Goal: Navigation & Orientation: Find specific page/section

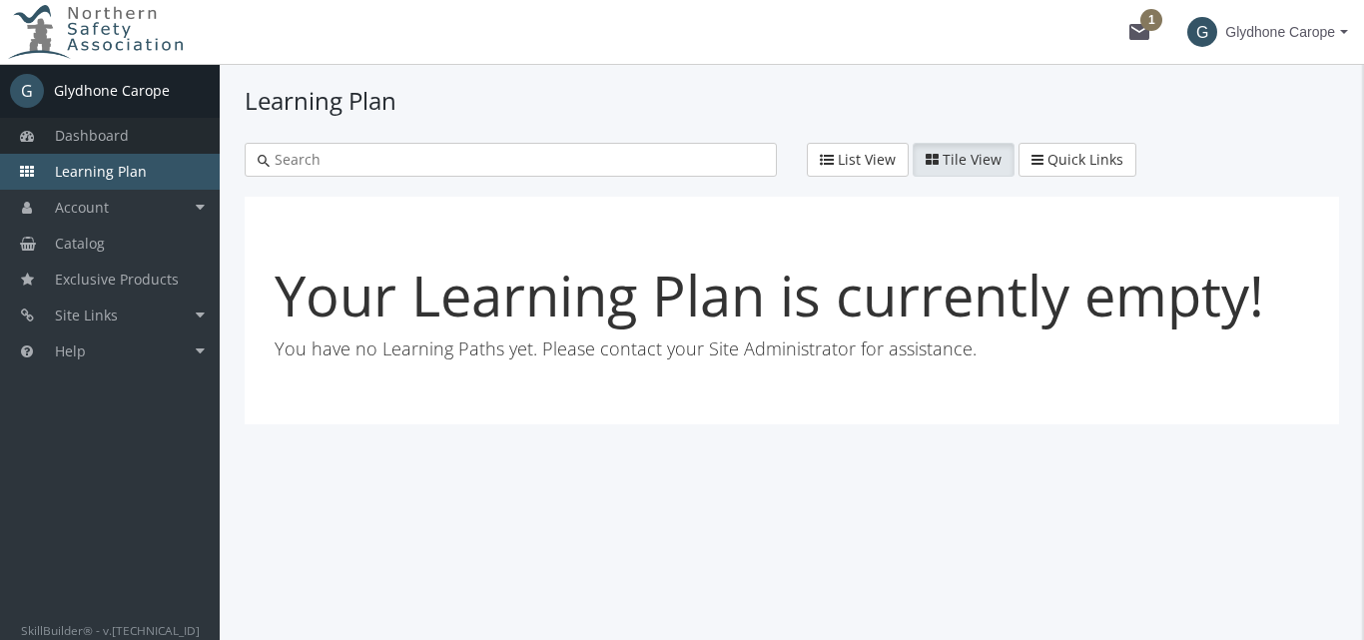
click at [119, 139] on span "Dashboard" at bounding box center [92, 135] width 74 height 19
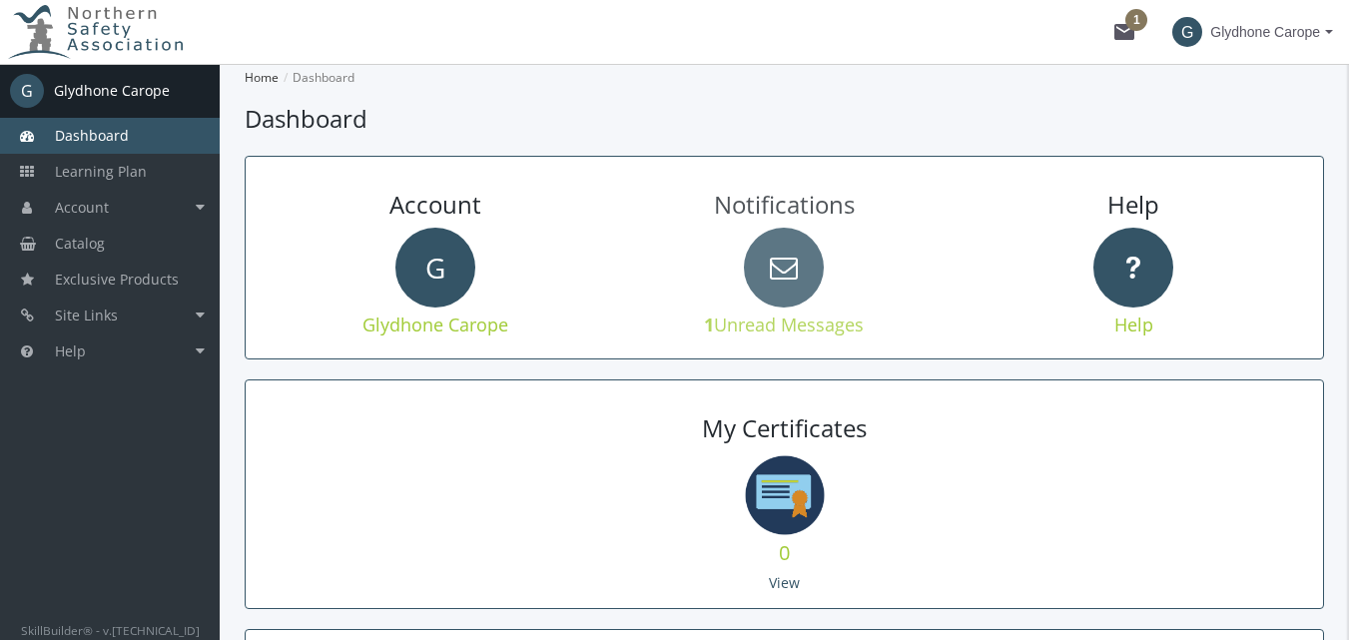
click at [809, 288] on icon at bounding box center [784, 268] width 80 height 80
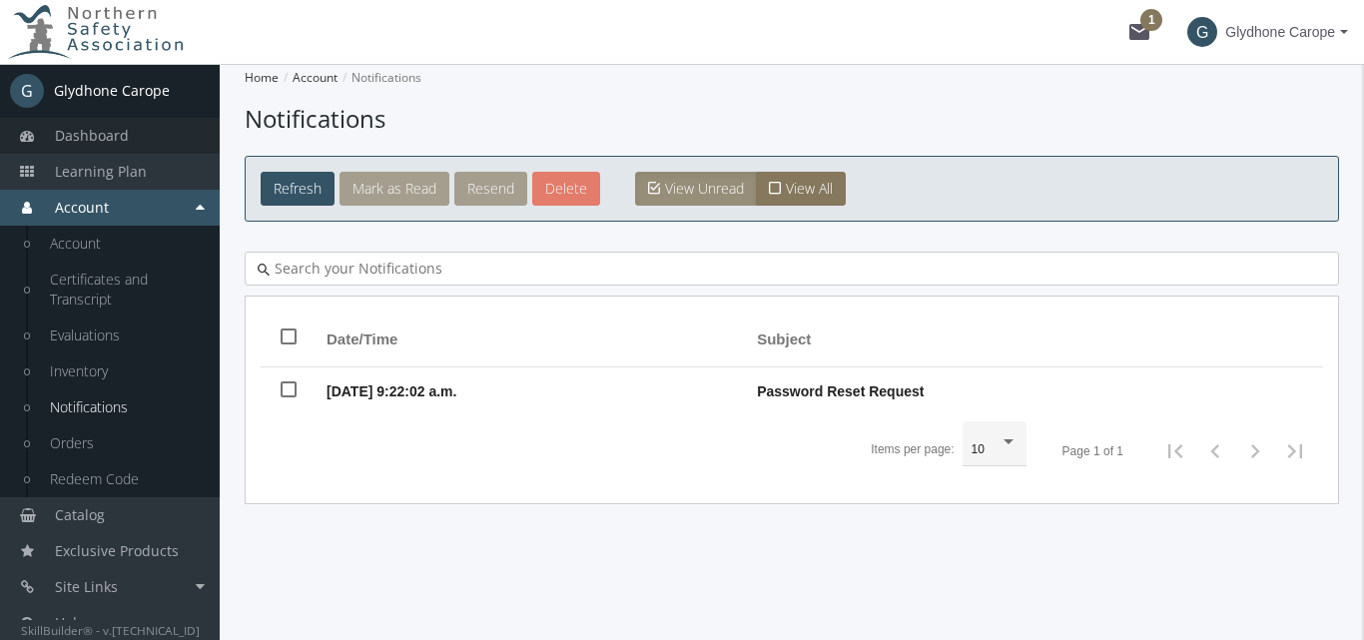
click at [111, 133] on span "Dashboard" at bounding box center [92, 135] width 74 height 19
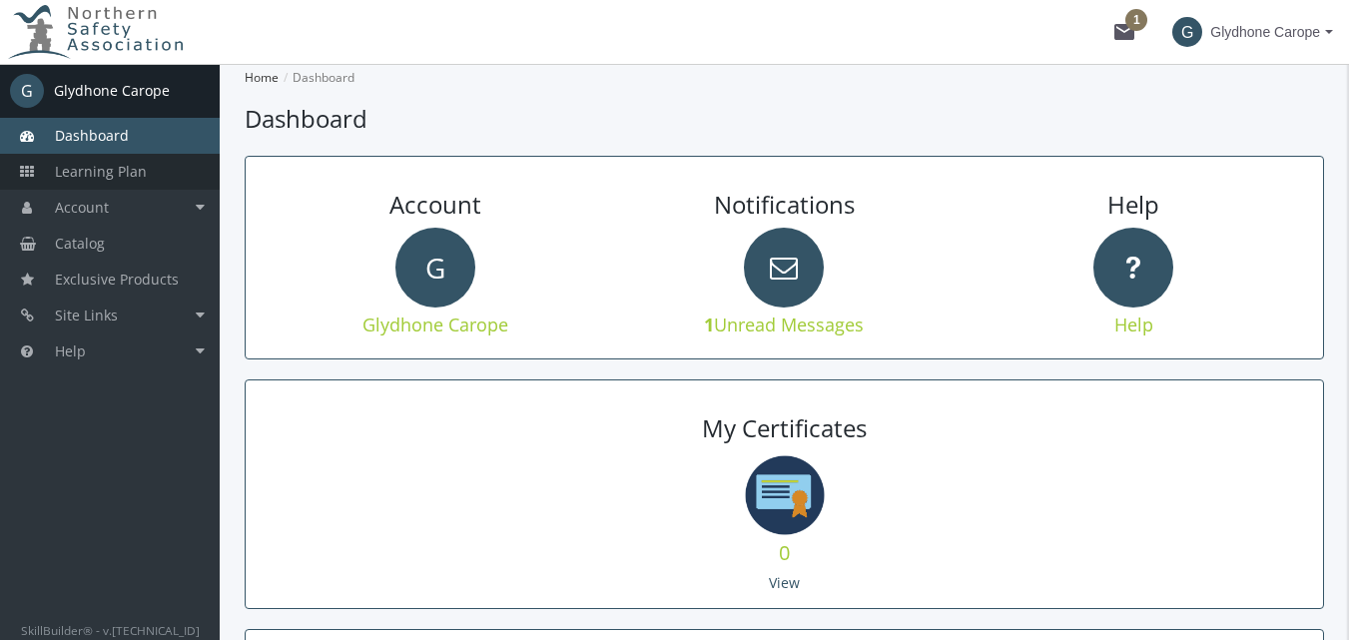
click at [108, 176] on span "Learning Plan" at bounding box center [101, 171] width 92 height 19
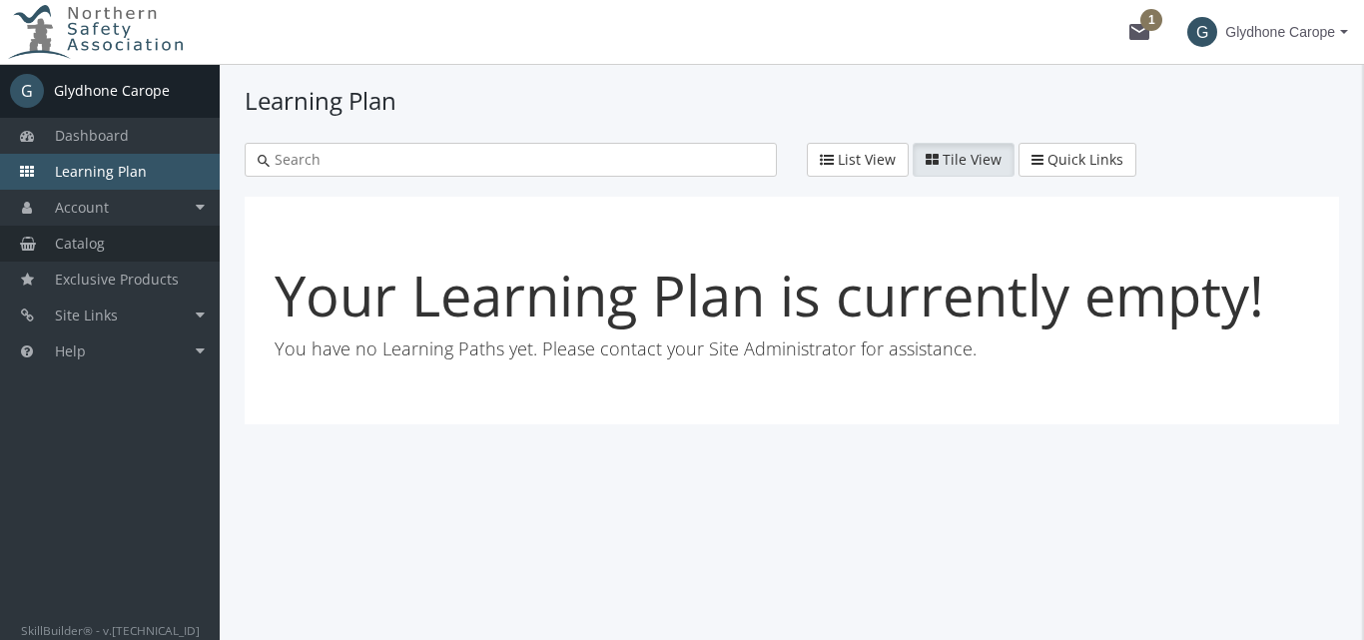
click at [96, 241] on span "Catalog" at bounding box center [80, 243] width 50 height 19
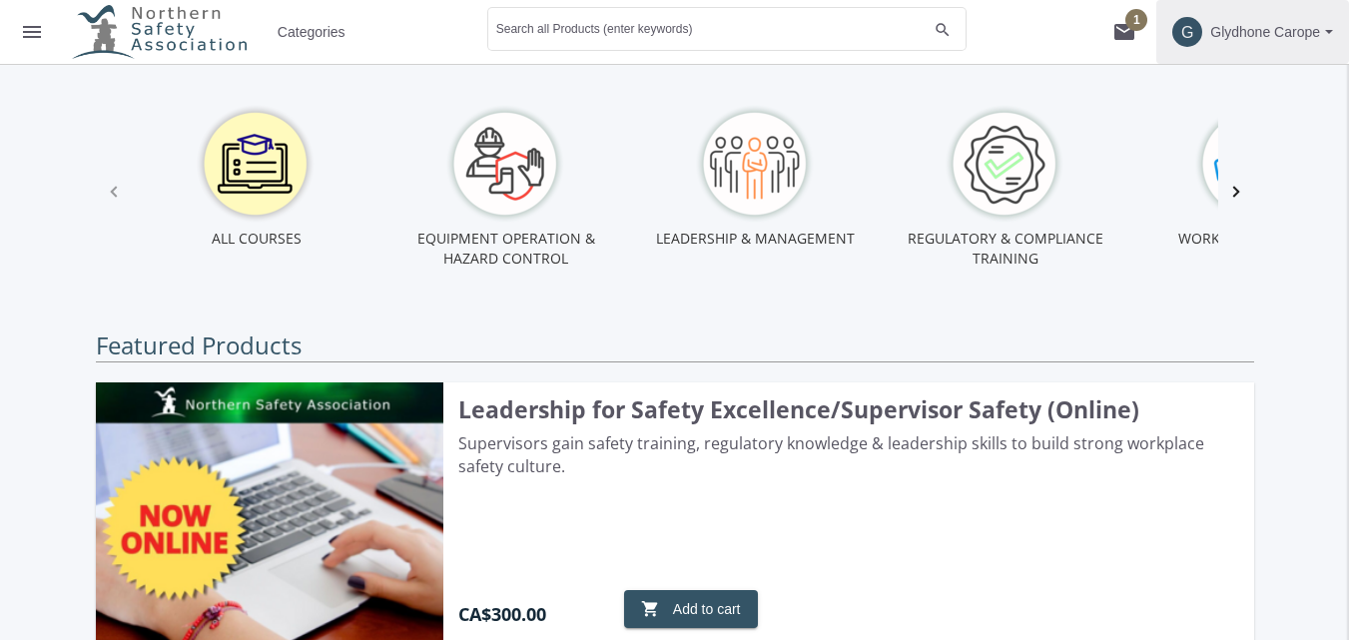
click at [1265, 36] on span "Glydhone Carope" at bounding box center [1265, 32] width 110 height 36
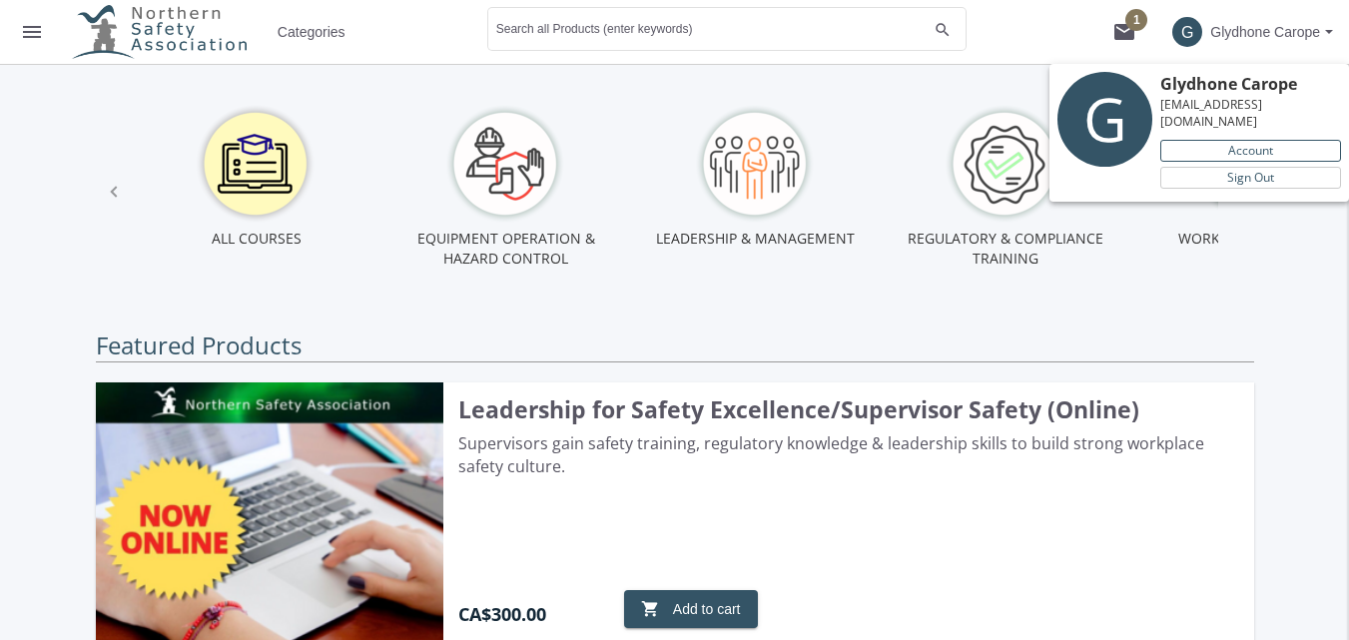
click at [1241, 154] on link "Account" at bounding box center [1250, 151] width 181 height 22
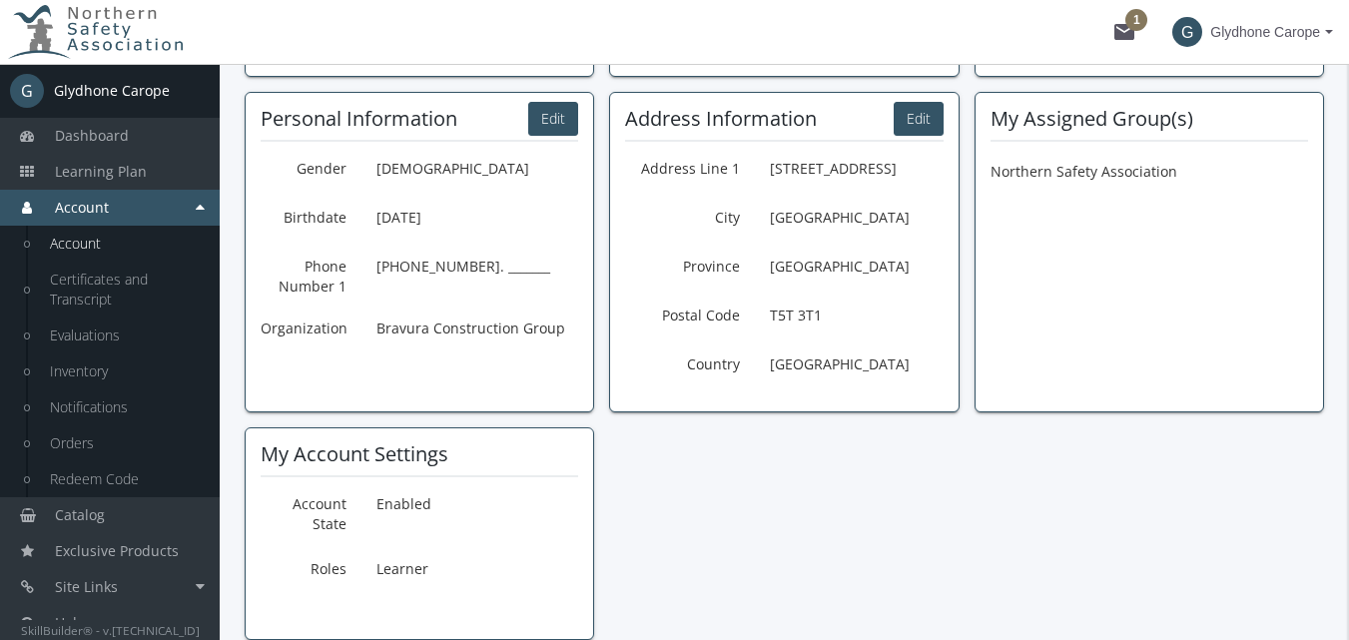
scroll to position [577, 0]
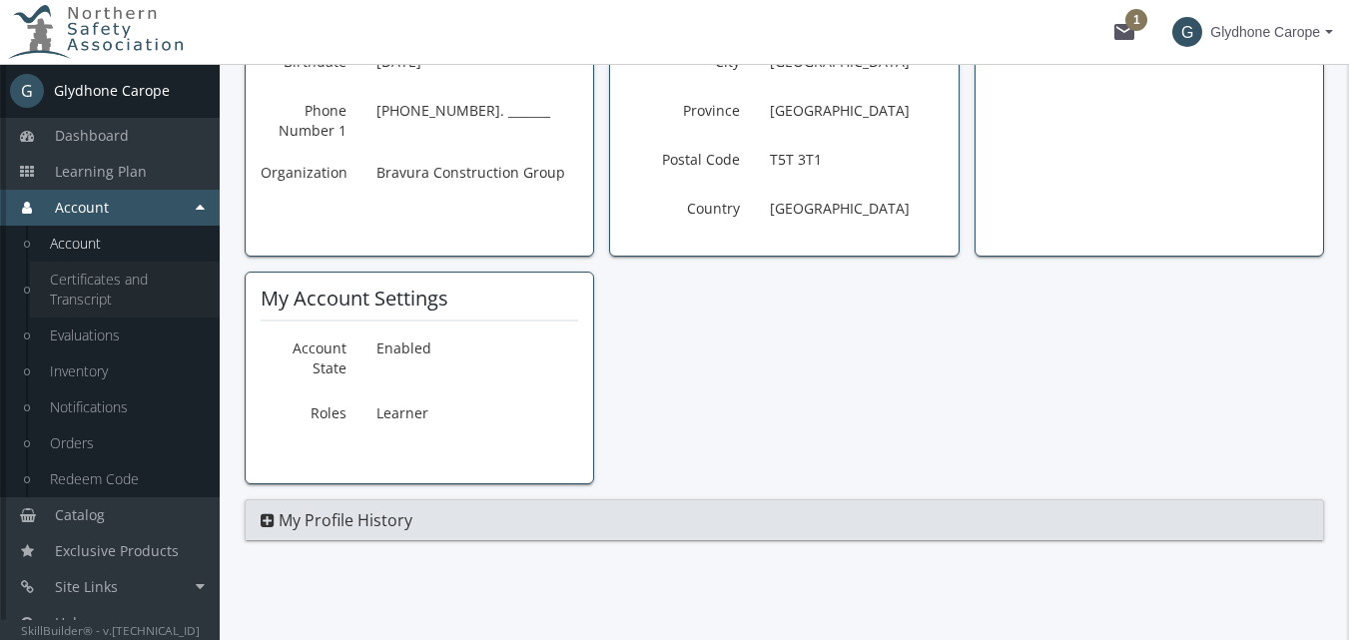
click at [112, 277] on link "Certificates and Transcript" at bounding box center [125, 290] width 190 height 56
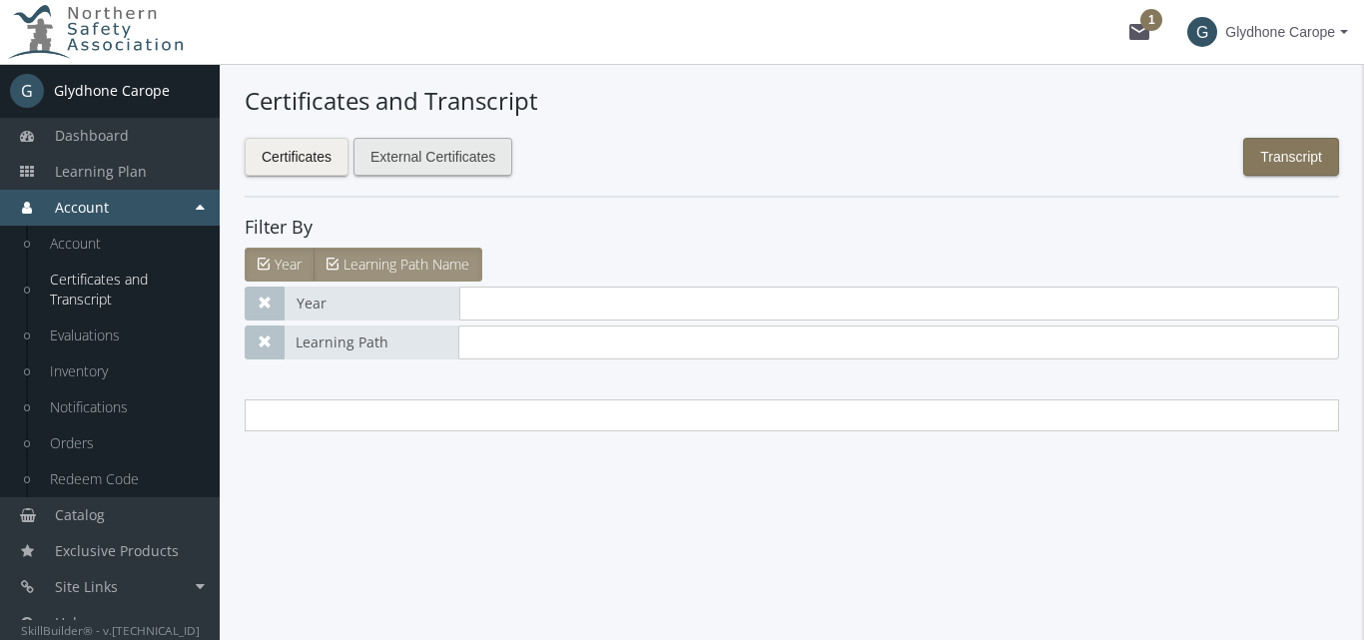
click at [477, 165] on span "External Certificates" at bounding box center [432, 157] width 125 height 36
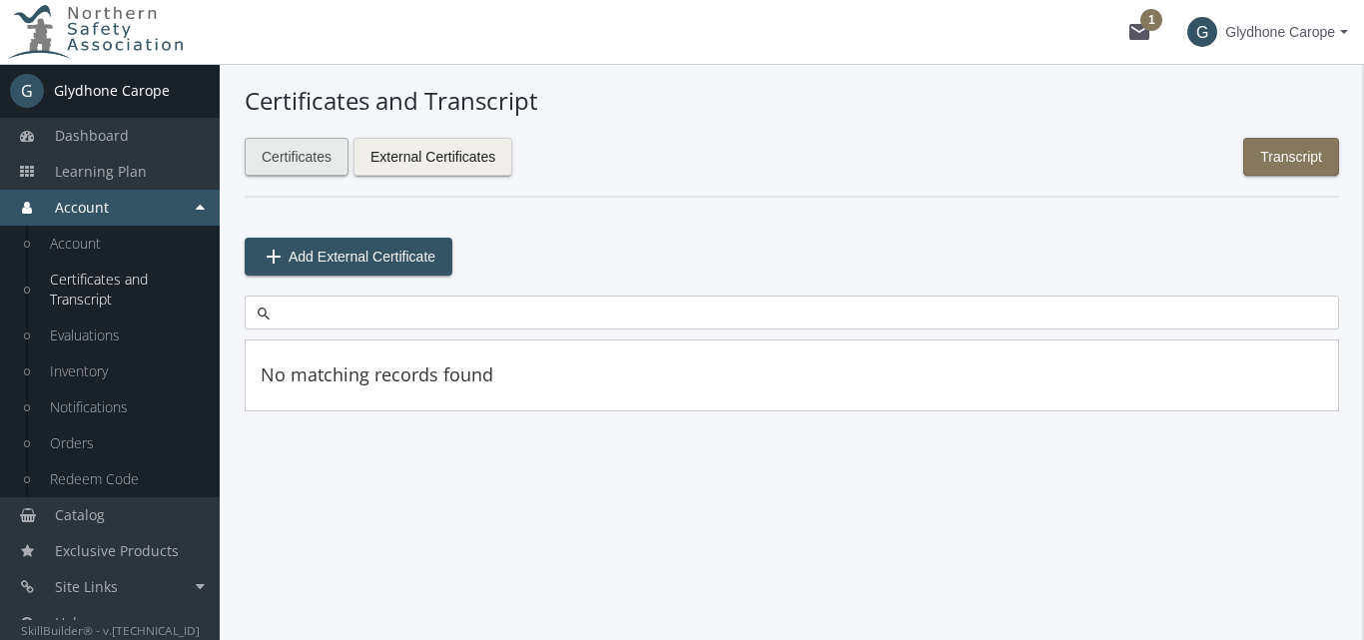
click at [312, 165] on span "Certificates" at bounding box center [297, 157] width 70 height 36
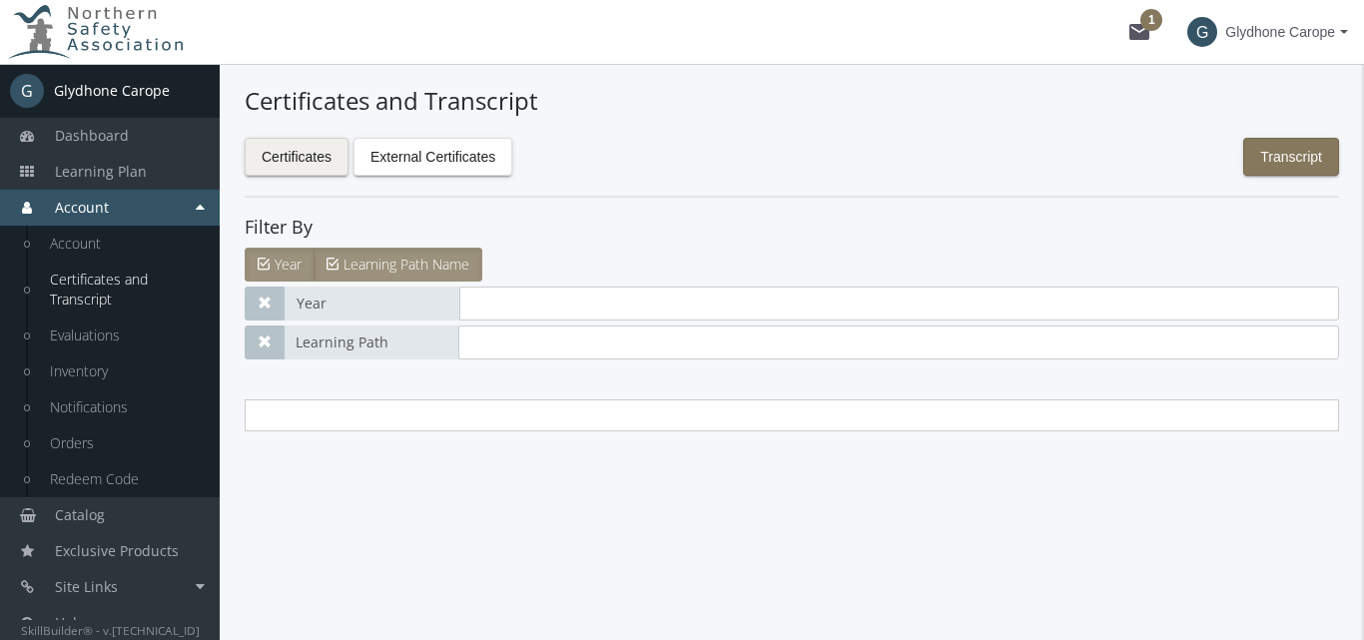
click at [320, 352] on span "Learning Path" at bounding box center [371, 343] width 175 height 34
click at [152, 483] on link "Redeem Code" at bounding box center [125, 479] width 190 height 36
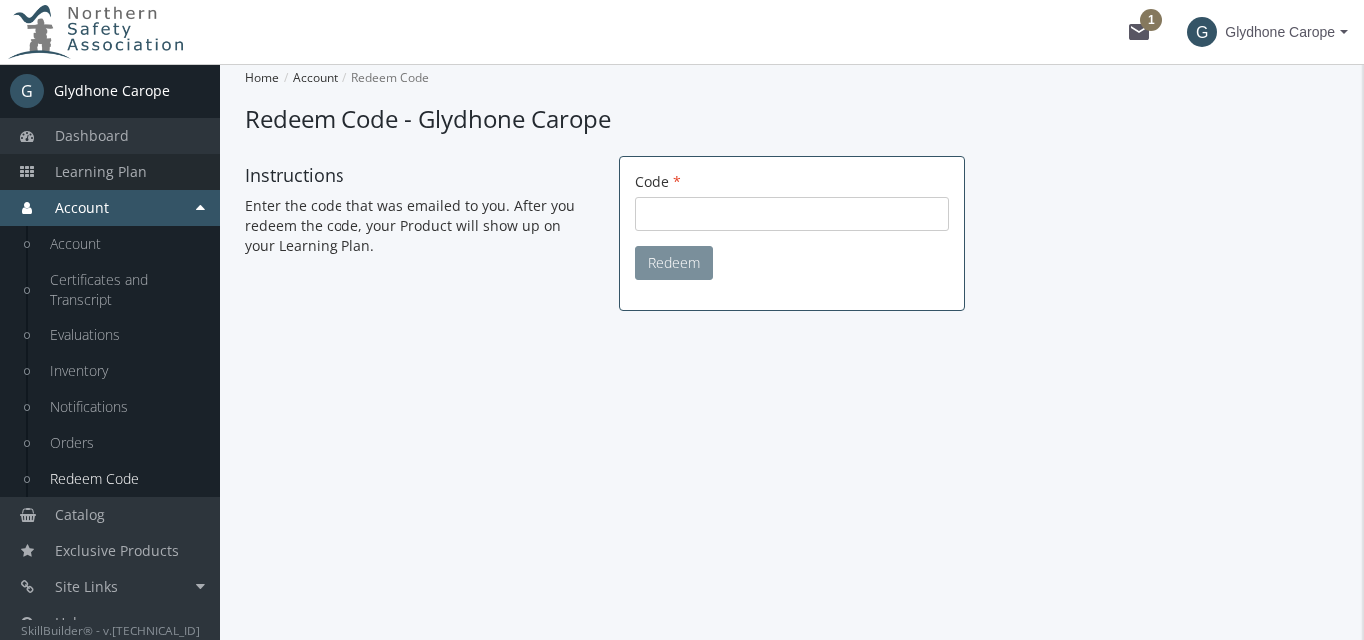
click at [134, 172] on span "Learning Plan" at bounding box center [101, 171] width 92 height 19
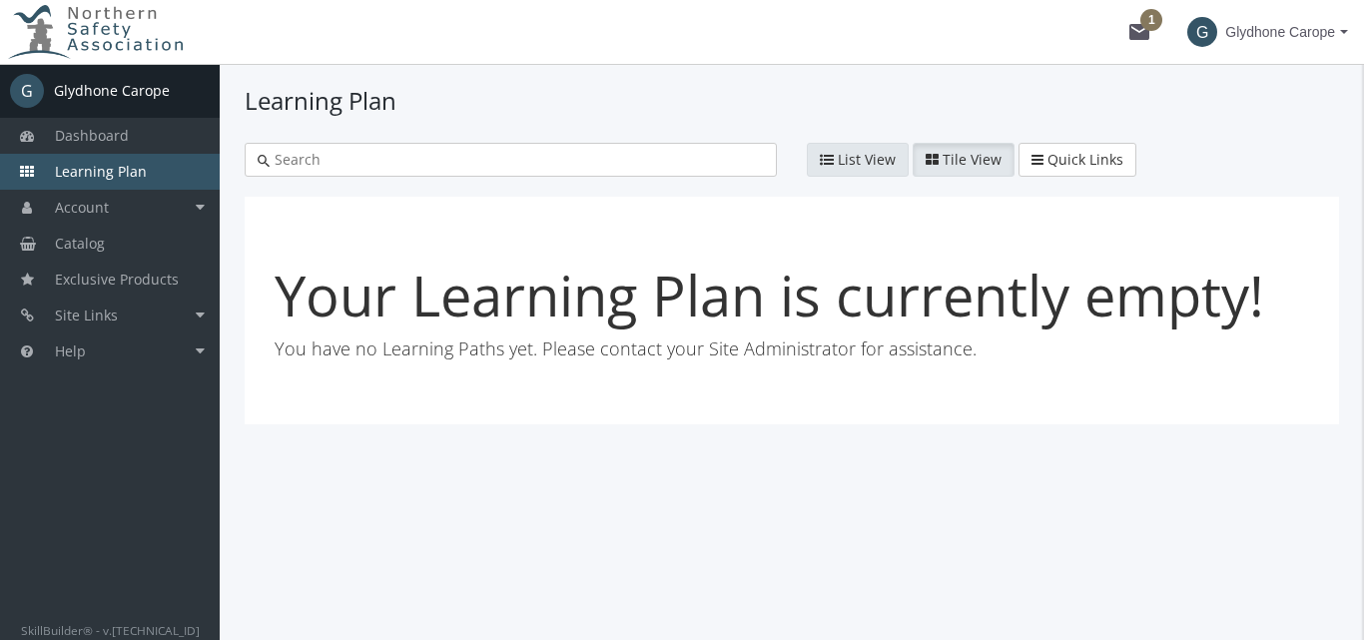
click at [853, 154] on span "List View" at bounding box center [867, 159] width 58 height 19
click at [1139, 32] on mat-icon "mail 1" at bounding box center [1139, 32] width 24 height 24
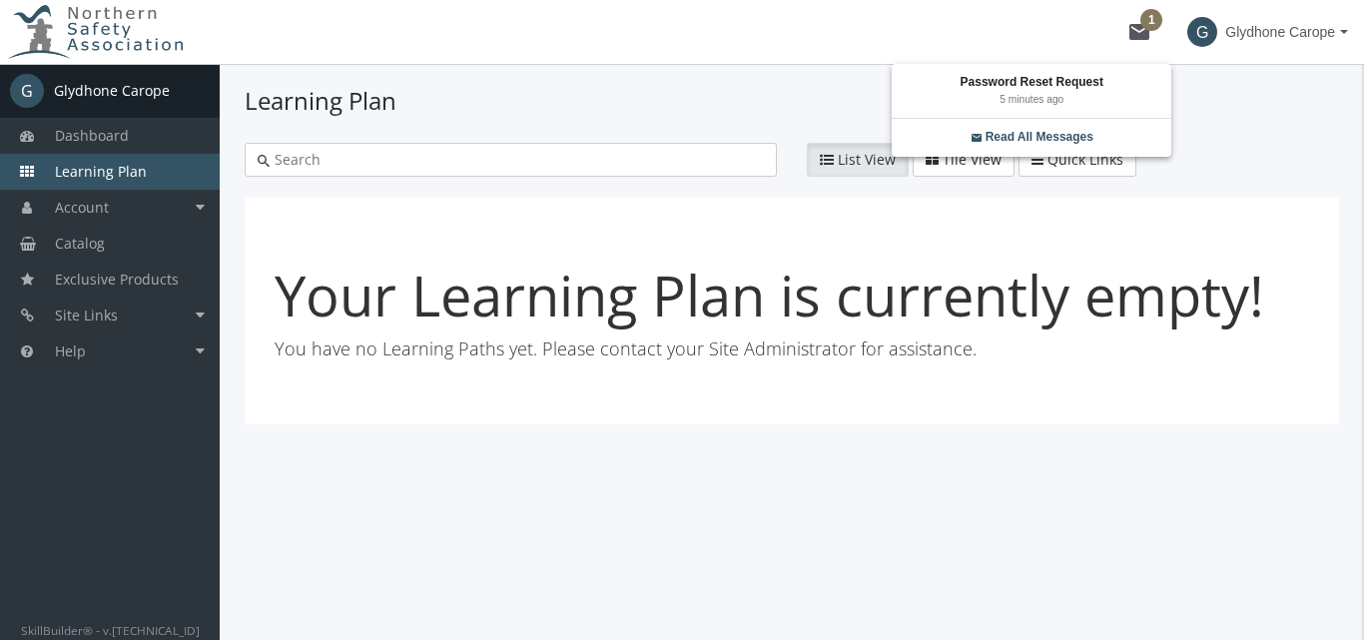
click at [113, 143] on div at bounding box center [682, 320] width 1364 height 640
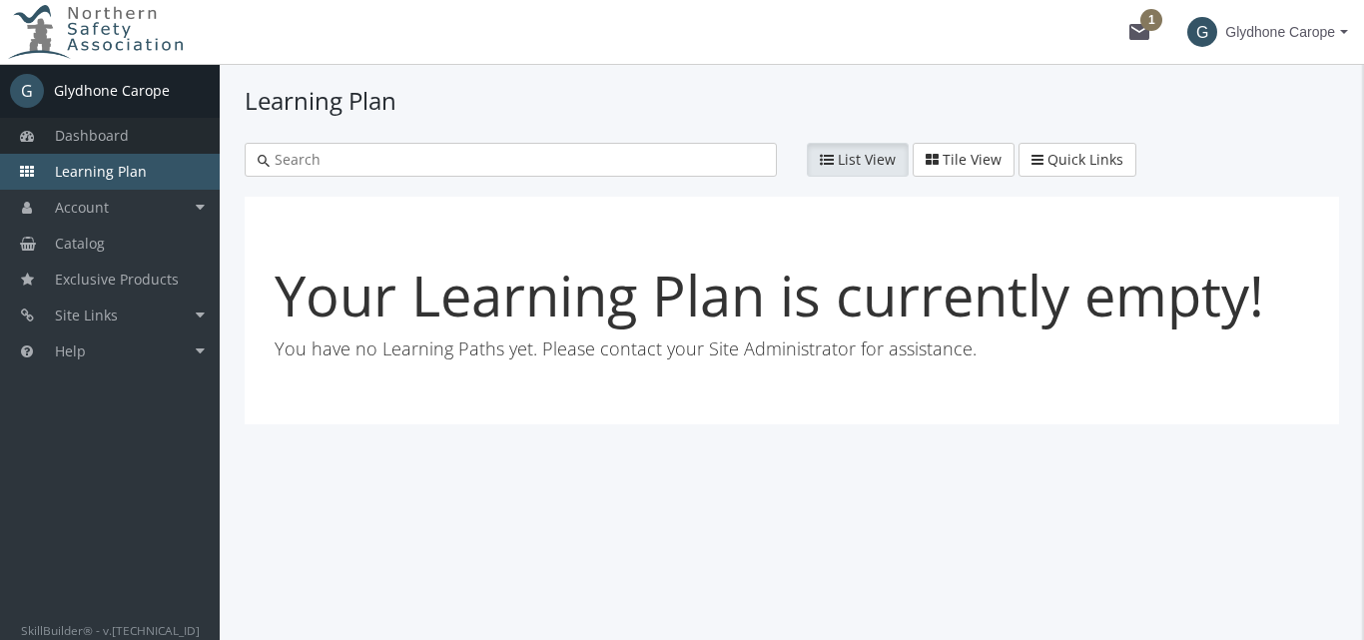
click at [111, 126] on span "Dashboard" at bounding box center [92, 135] width 74 height 19
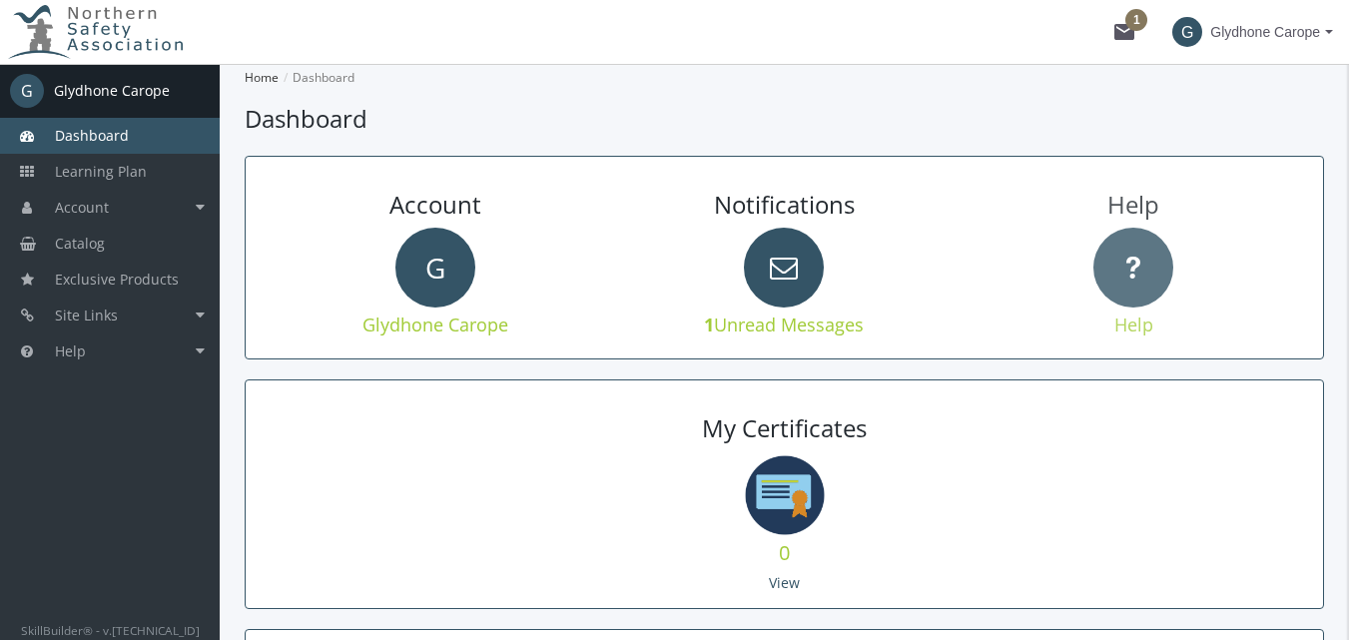
click at [1132, 295] on icon at bounding box center [1134, 268] width 80 height 80
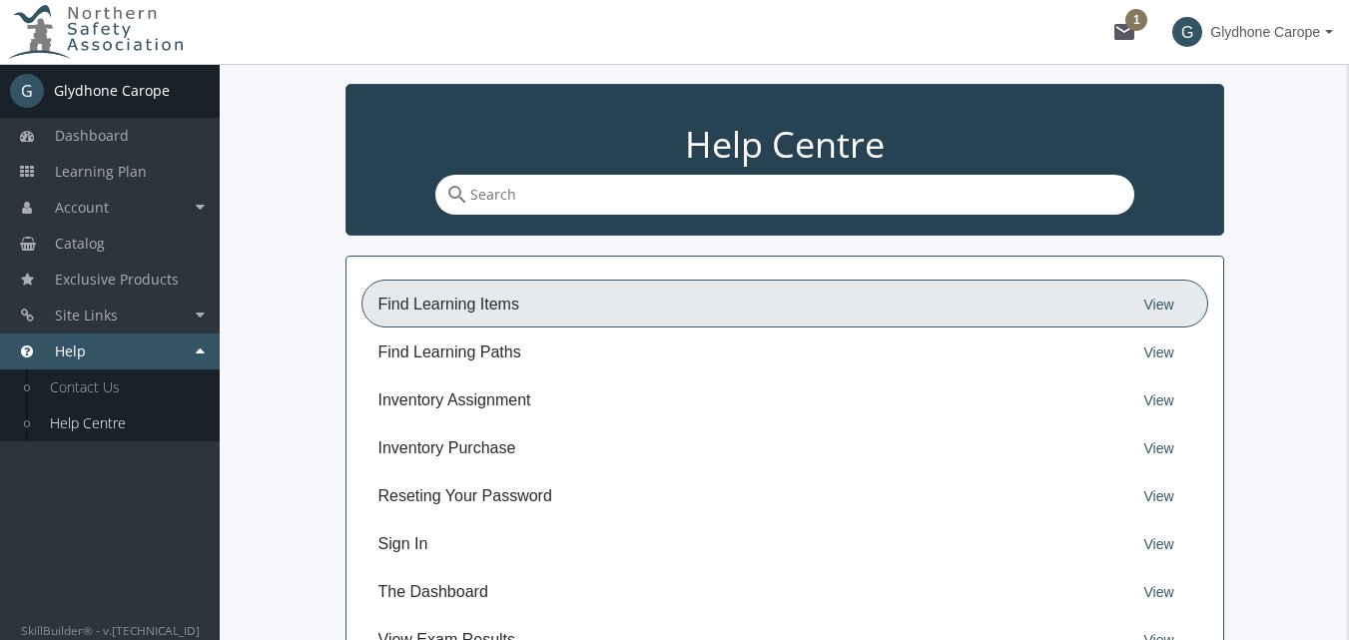
click at [523, 311] on h3 "find learning items" at bounding box center [752, 305] width 749 height 18
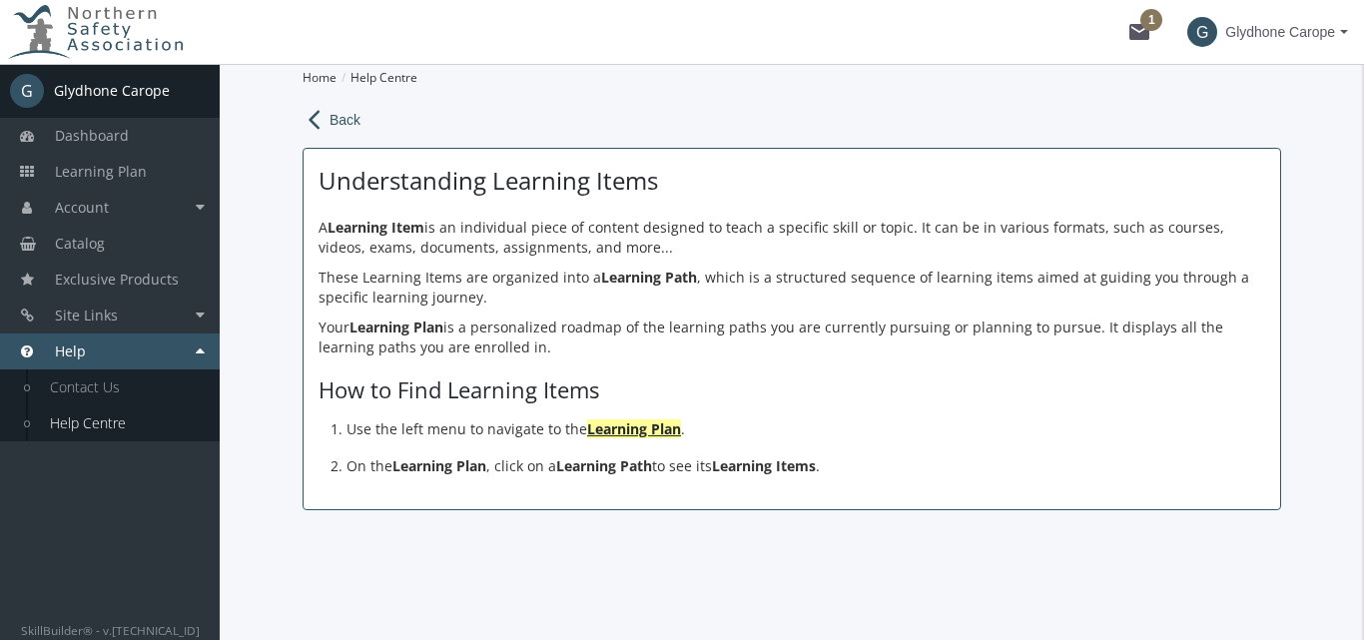
click at [629, 436] on strong "Learning Plan" at bounding box center [634, 428] width 94 height 19
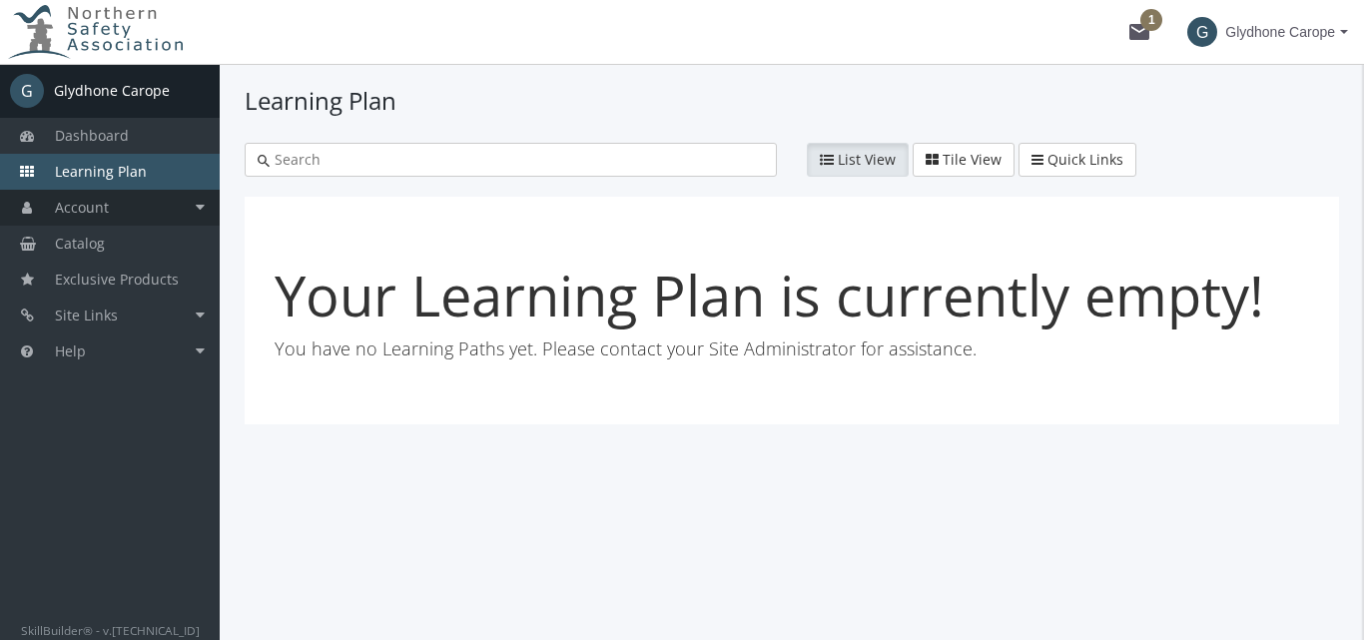
click at [99, 210] on span "Account" at bounding box center [82, 207] width 54 height 19
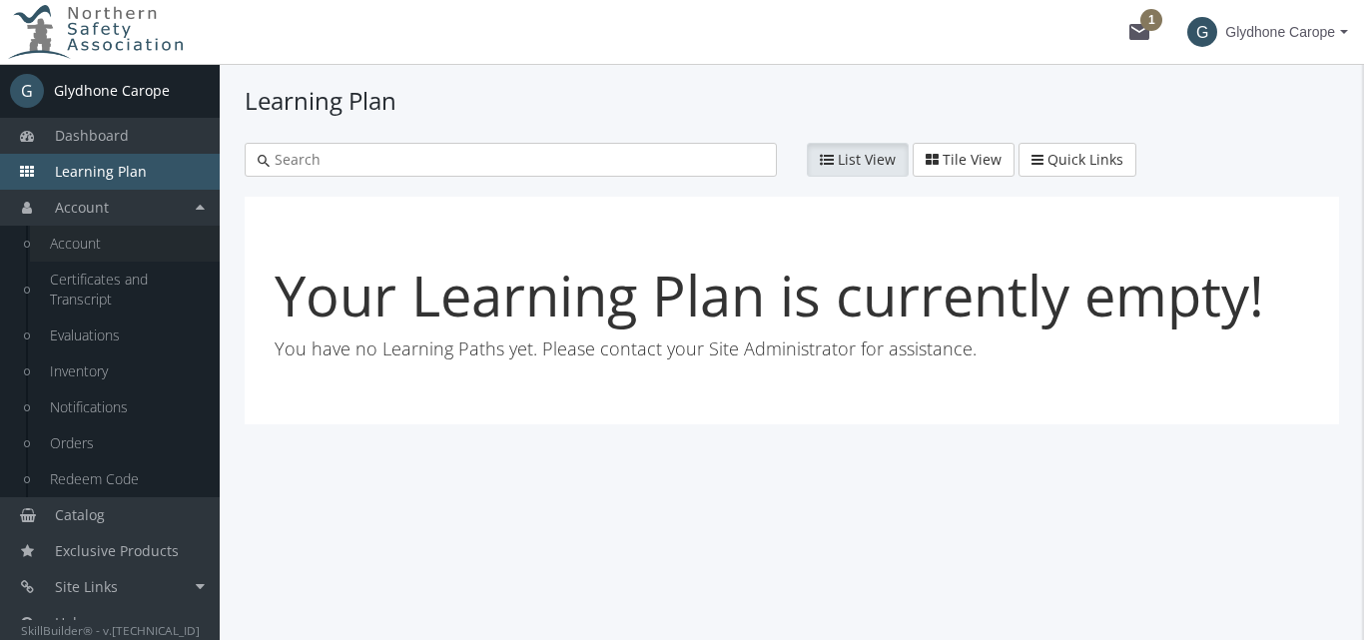
click at [77, 254] on link "Account" at bounding box center [125, 244] width 190 height 36
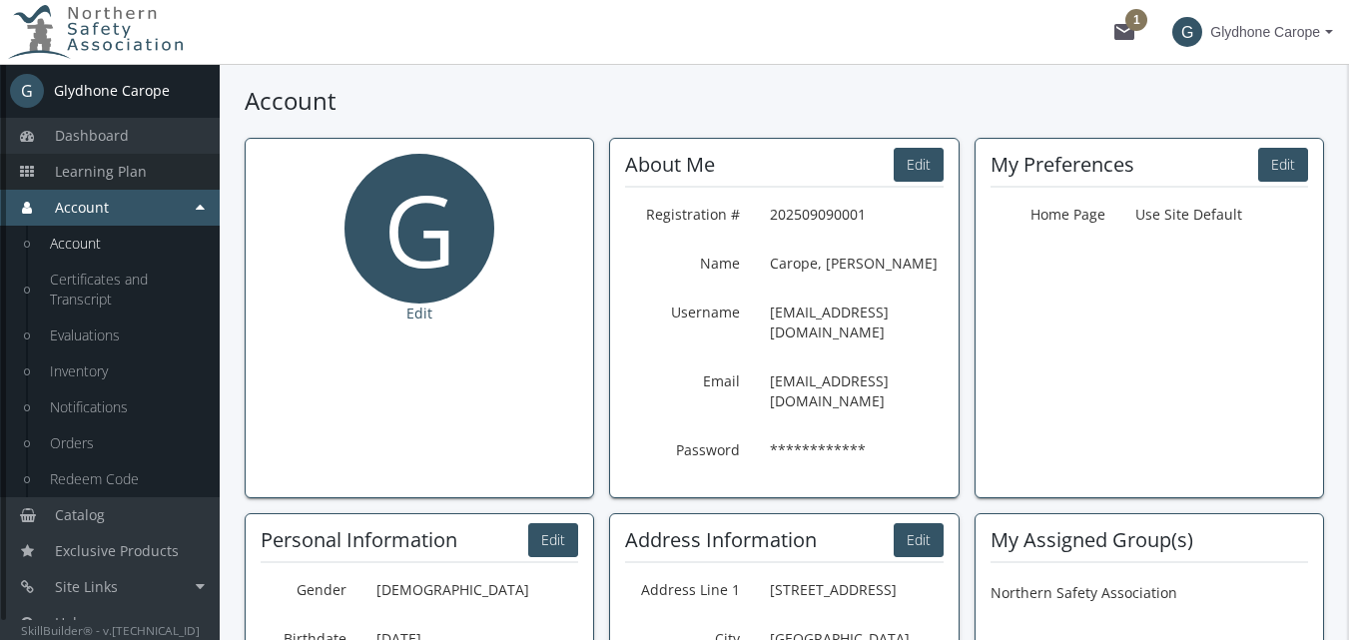
click at [107, 177] on span "Learning Plan" at bounding box center [101, 171] width 92 height 19
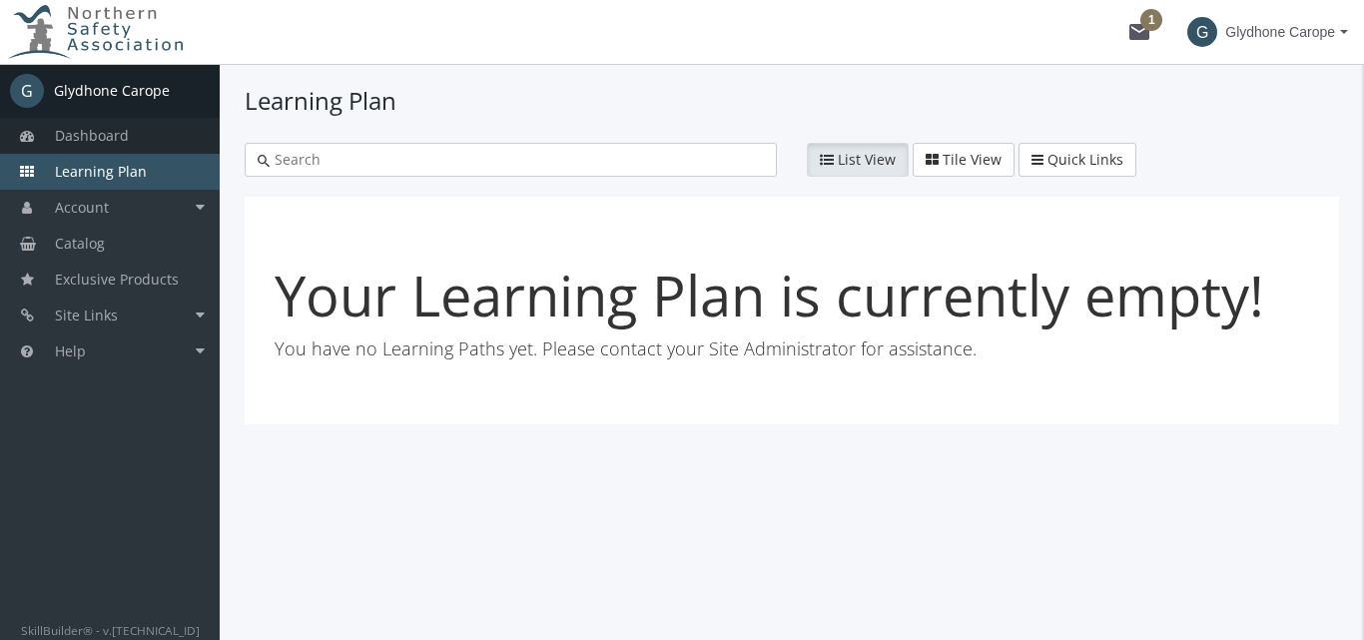
click at [76, 132] on span "Dashboard" at bounding box center [92, 135] width 74 height 19
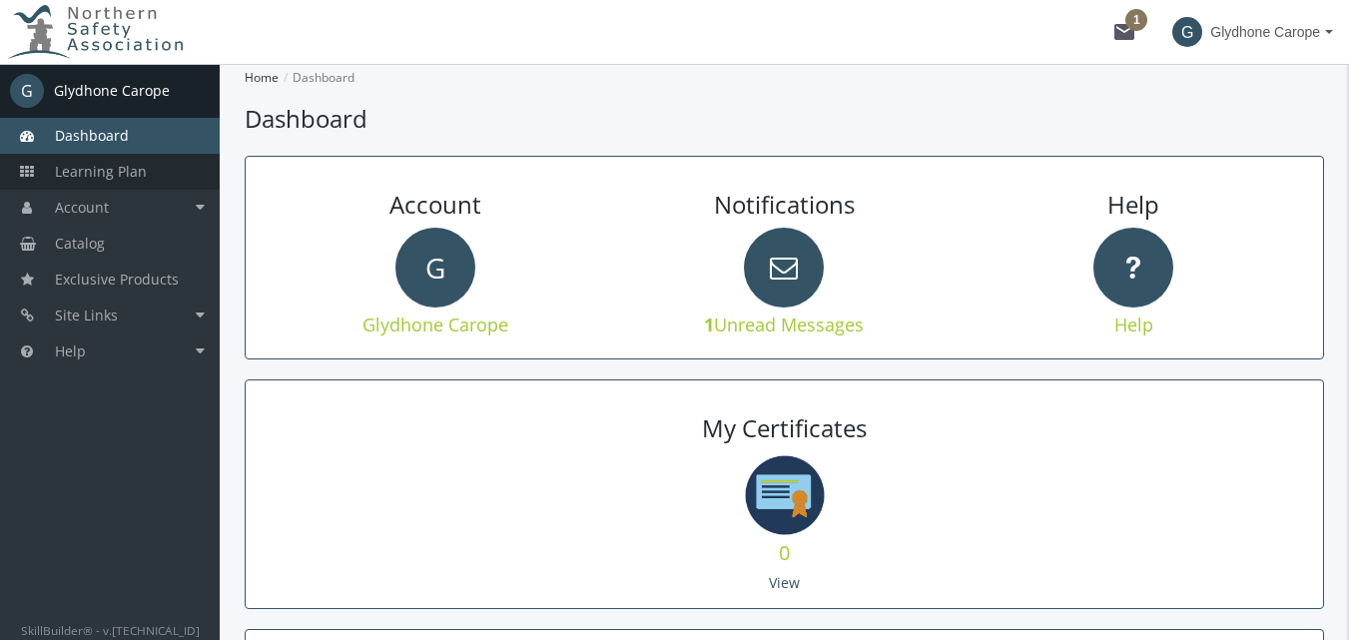
click at [74, 171] on span "Learning Plan" at bounding box center [101, 171] width 92 height 19
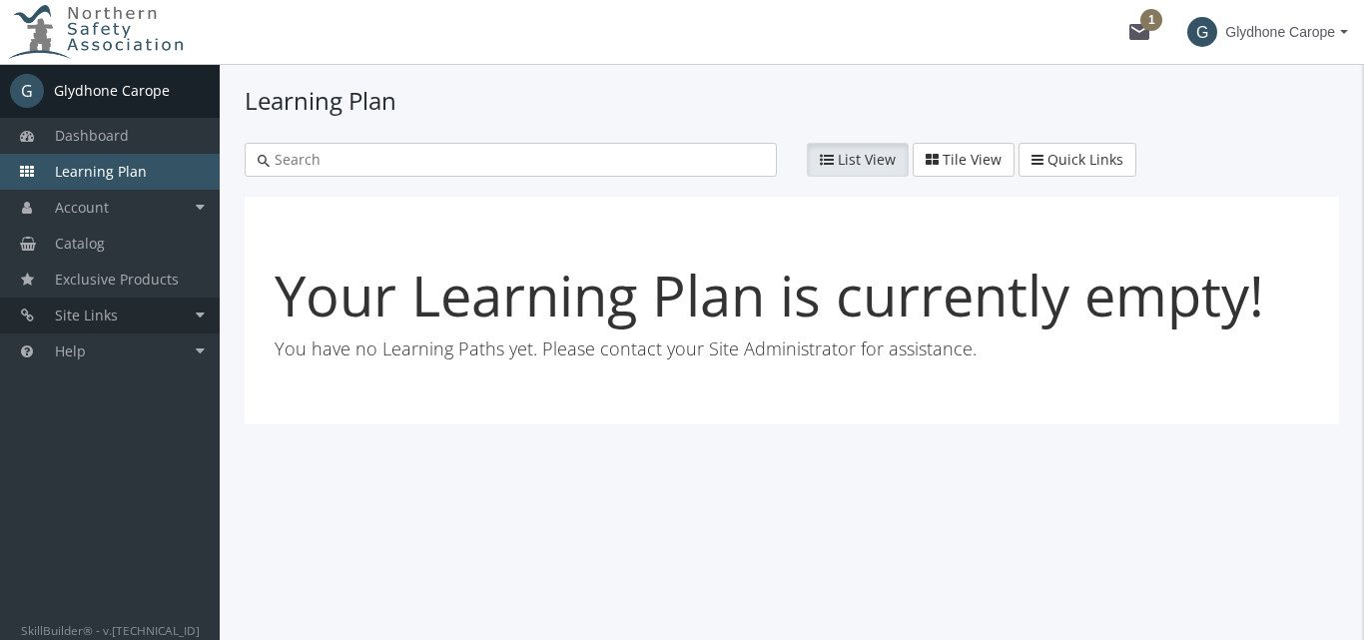
click at [90, 322] on span "Site Links" at bounding box center [86, 315] width 63 height 19
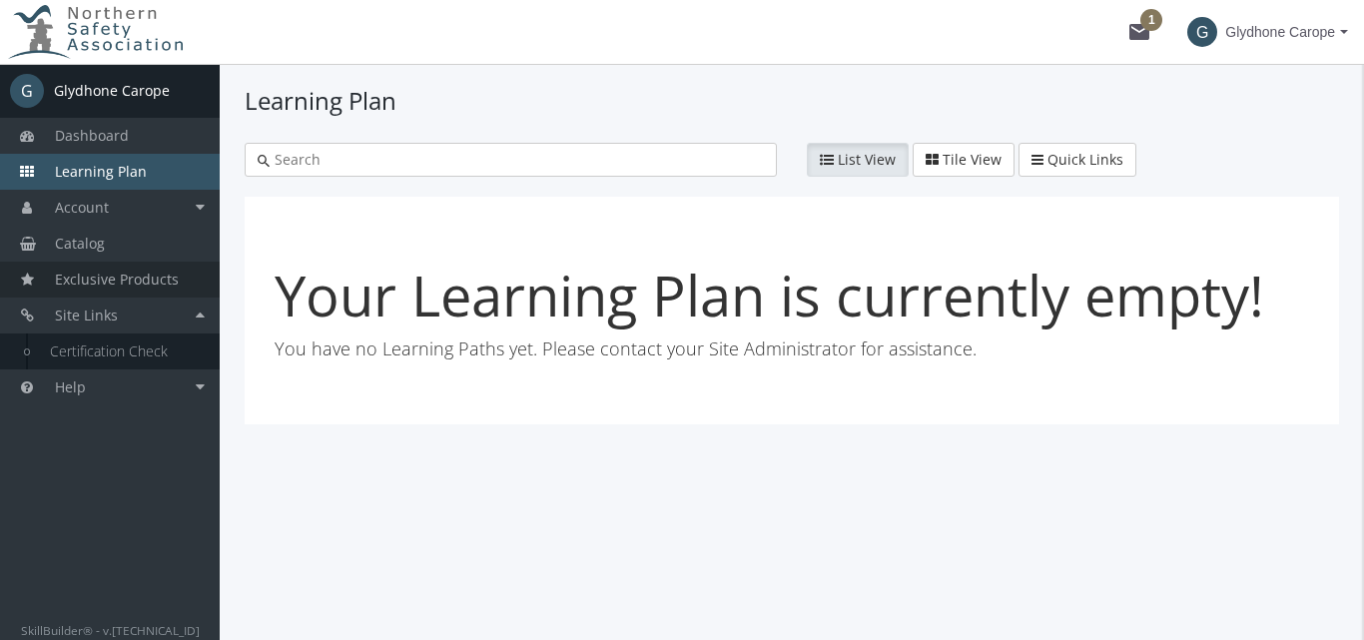
click at [114, 292] on link "Exclusive Products" at bounding box center [110, 280] width 220 height 36
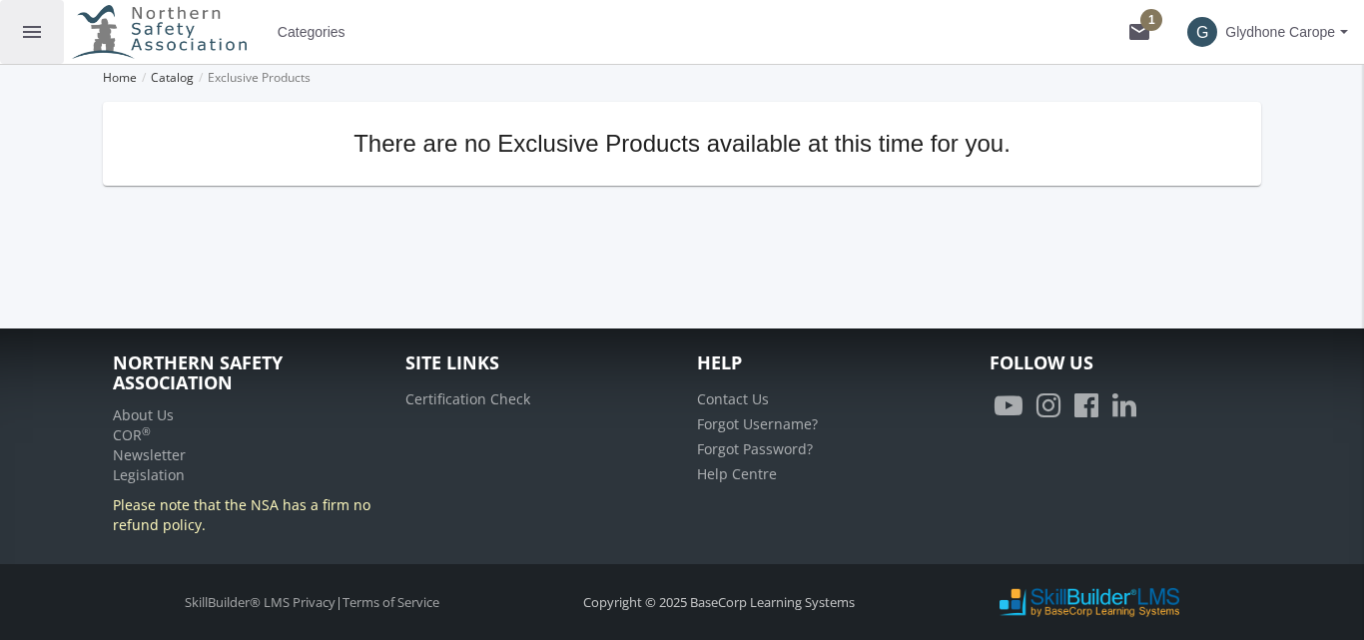
click at [20, 23] on mat-icon "menu" at bounding box center [32, 32] width 24 height 24
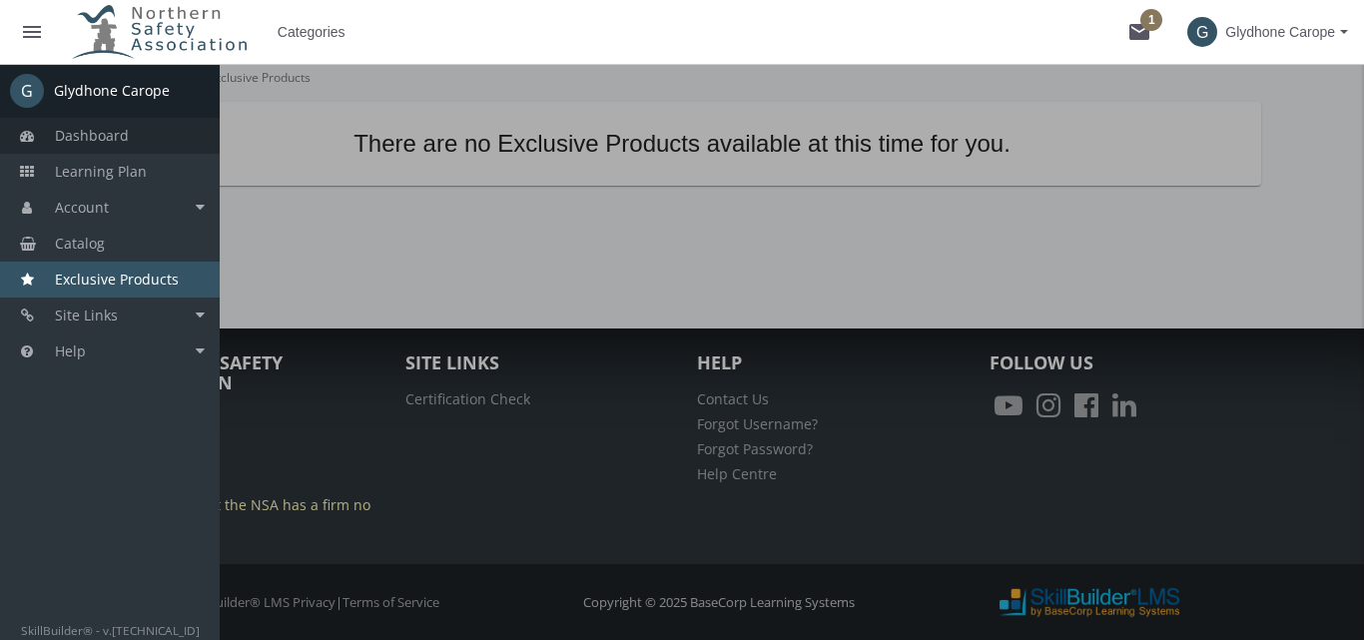
click at [96, 133] on span "Dashboard" at bounding box center [92, 135] width 74 height 19
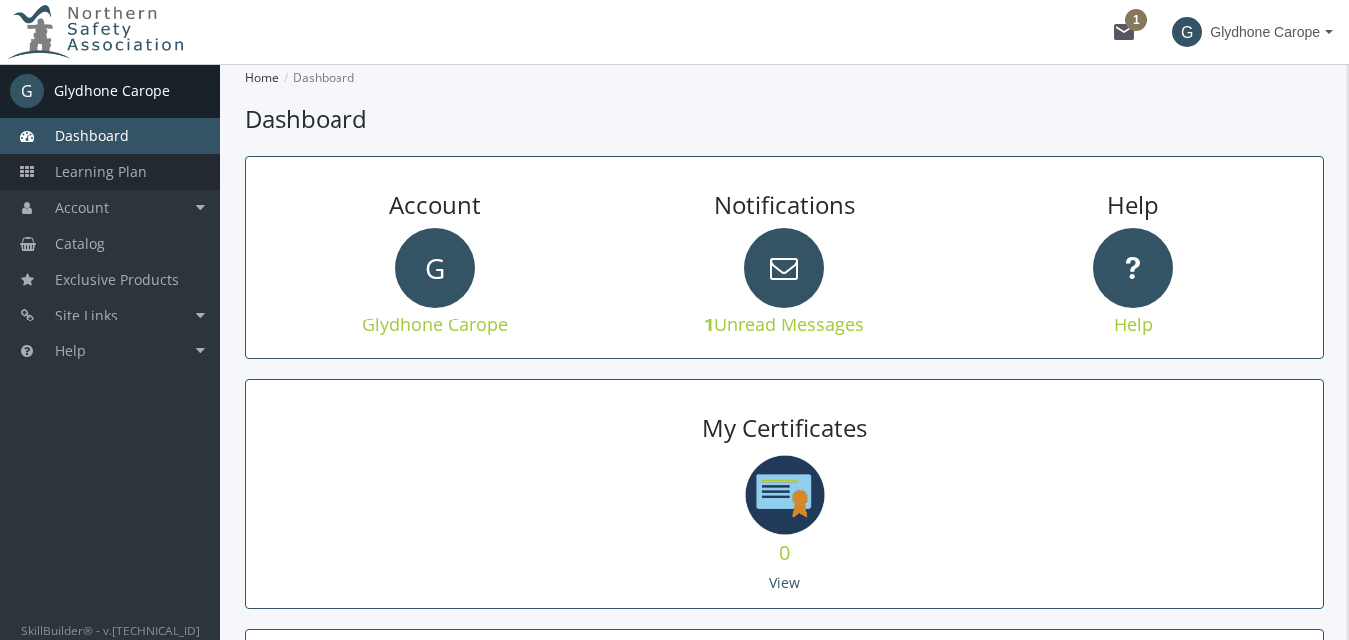
click at [78, 169] on span "Learning Plan" at bounding box center [101, 171] width 92 height 19
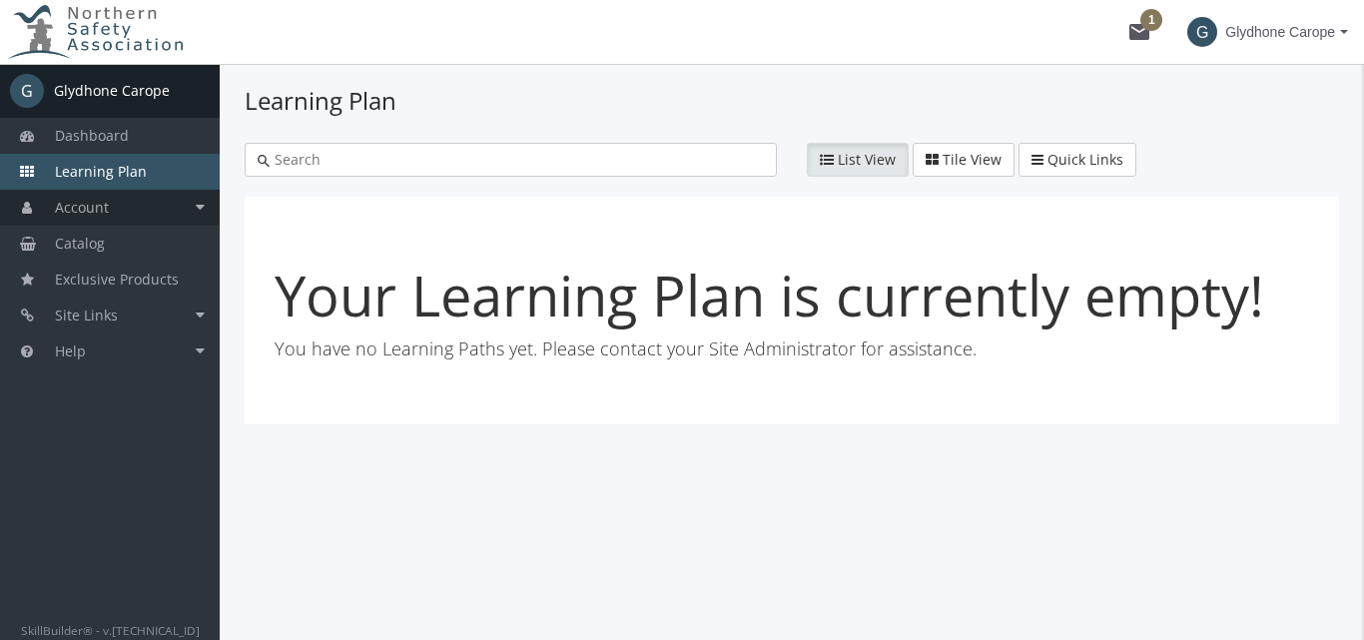
click at [84, 204] on span "Account" at bounding box center [82, 207] width 54 height 19
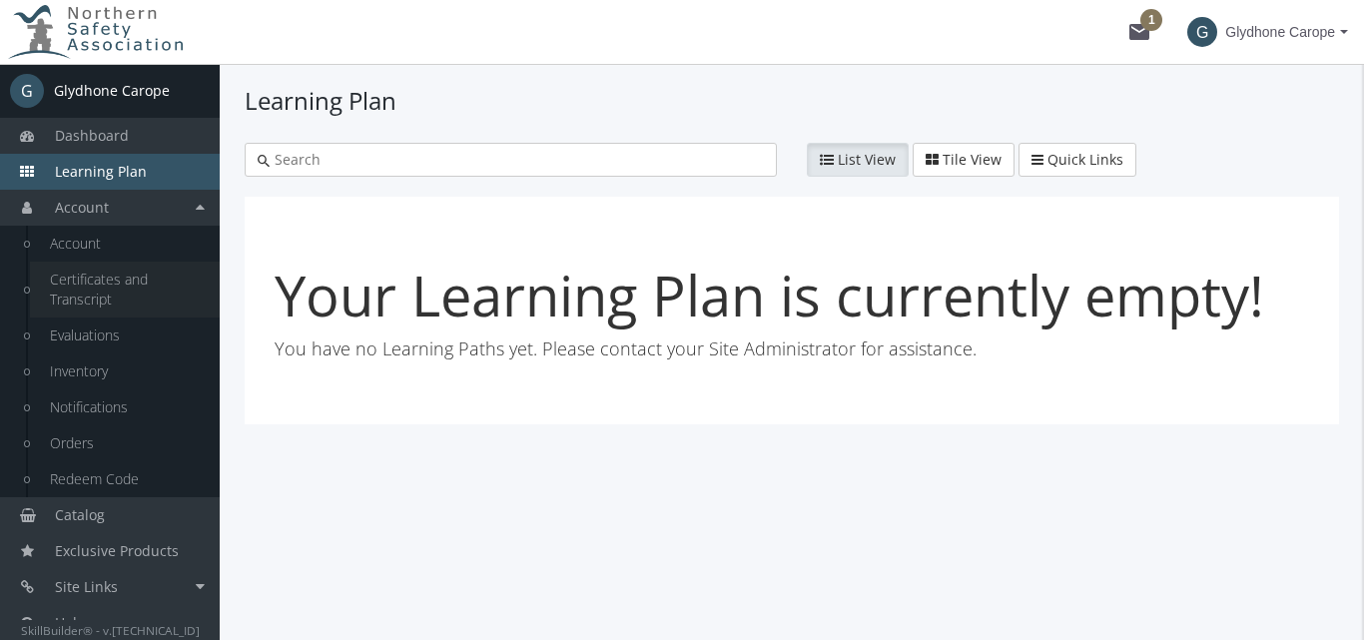
click at [86, 296] on link "Certificates and Transcript" at bounding box center [125, 290] width 190 height 56
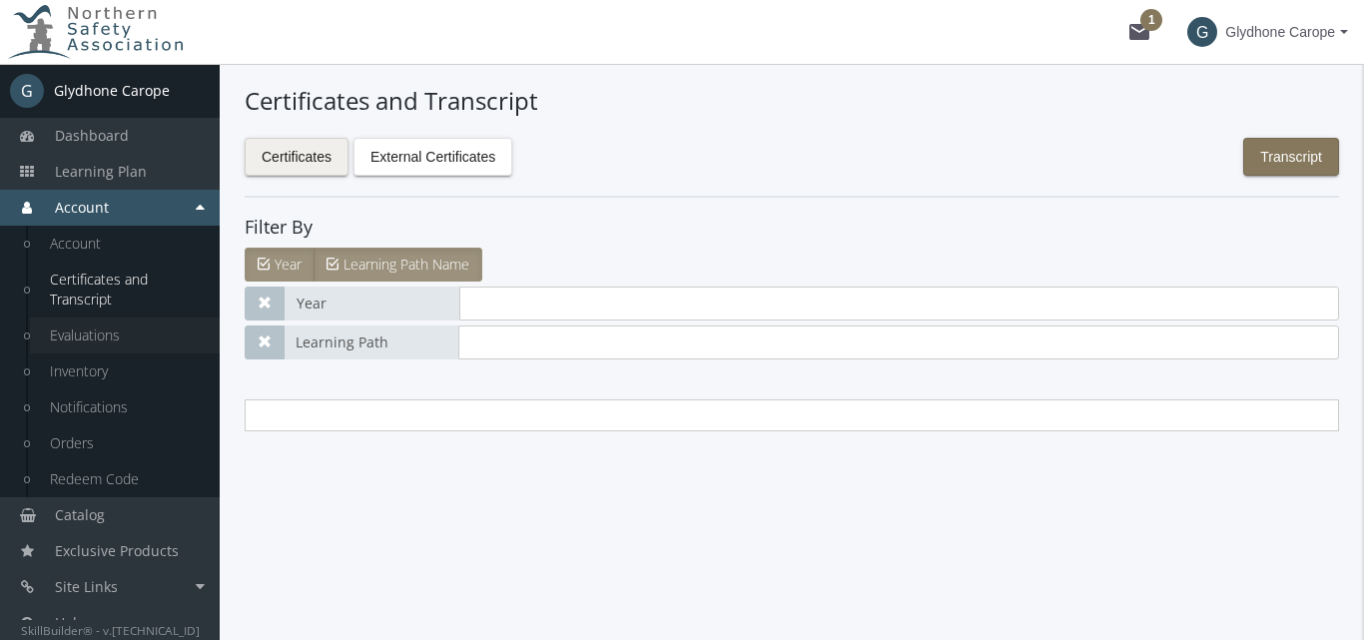
click at [86, 333] on link "Evaluations" at bounding box center [125, 336] width 190 height 36
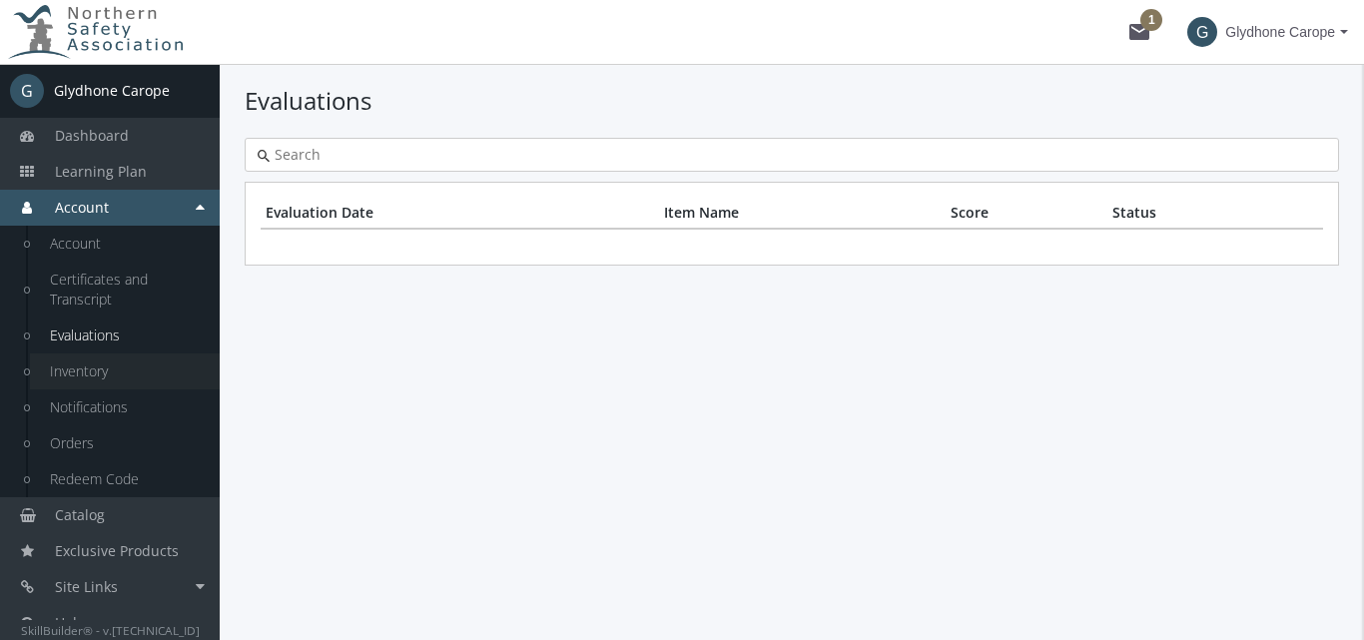
click at [83, 376] on link "Inventory" at bounding box center [125, 372] width 190 height 36
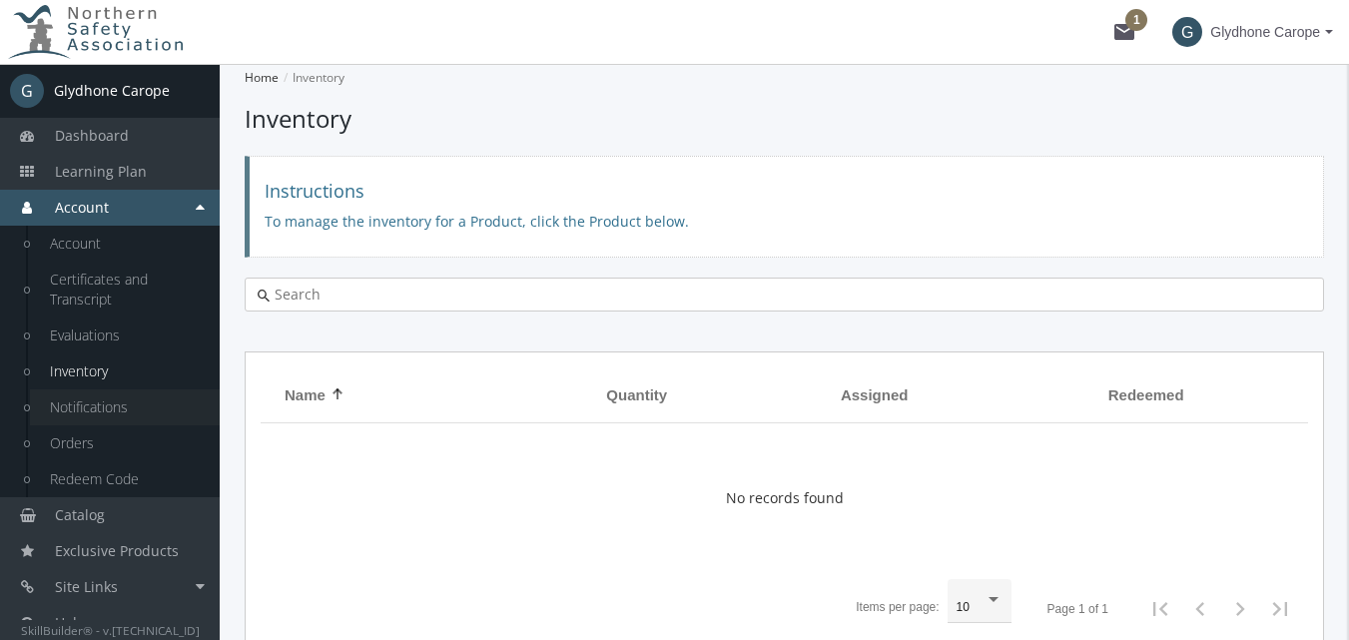
click at [80, 408] on link "Notifications" at bounding box center [125, 407] width 190 height 36
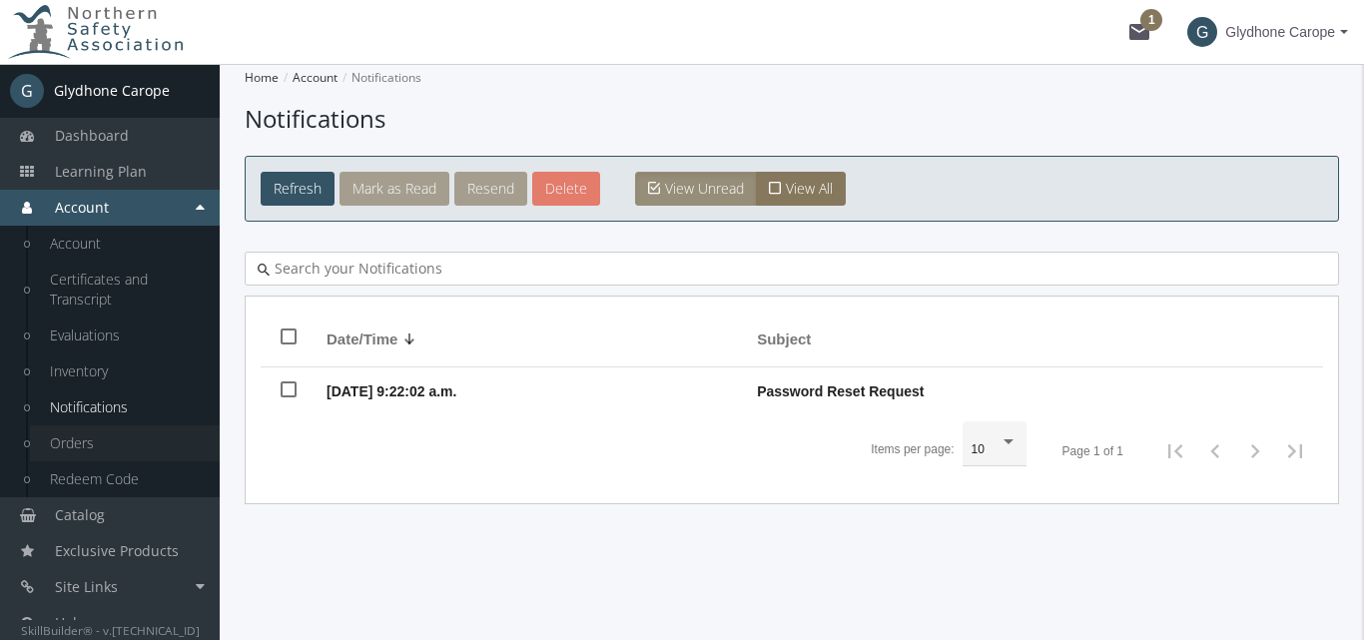
click at [77, 444] on link "Orders" at bounding box center [125, 443] width 190 height 36
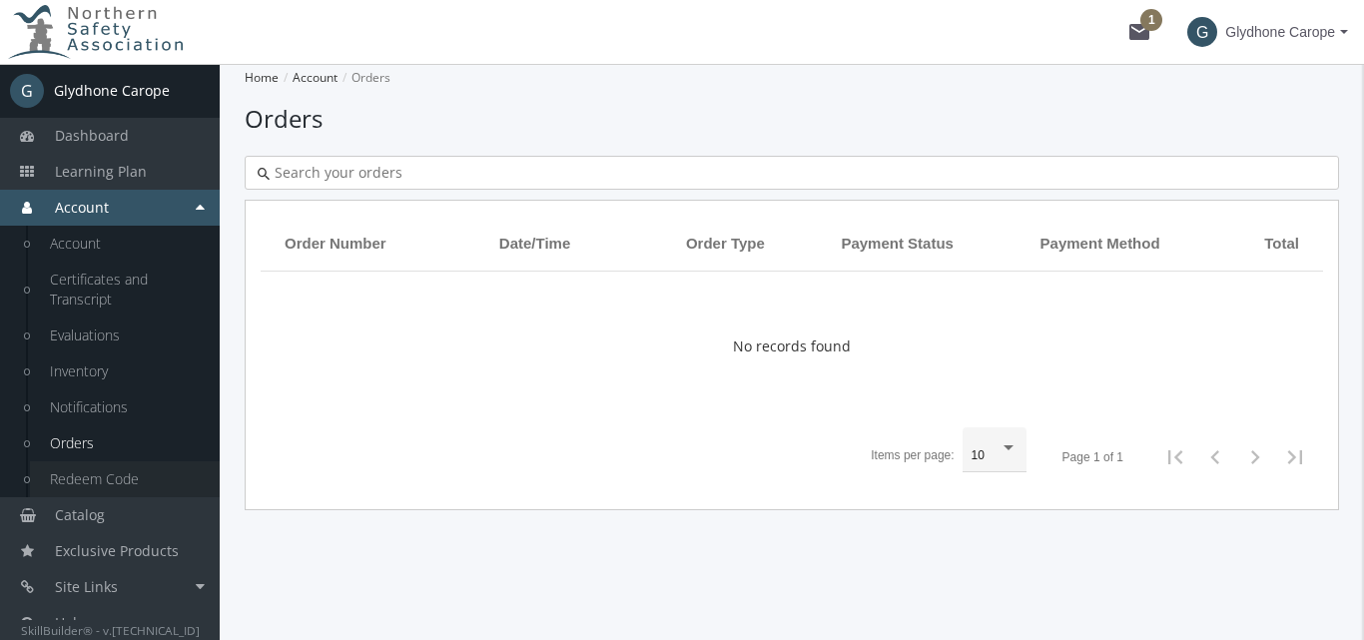
click at [77, 482] on link "Redeem Code" at bounding box center [125, 479] width 190 height 36
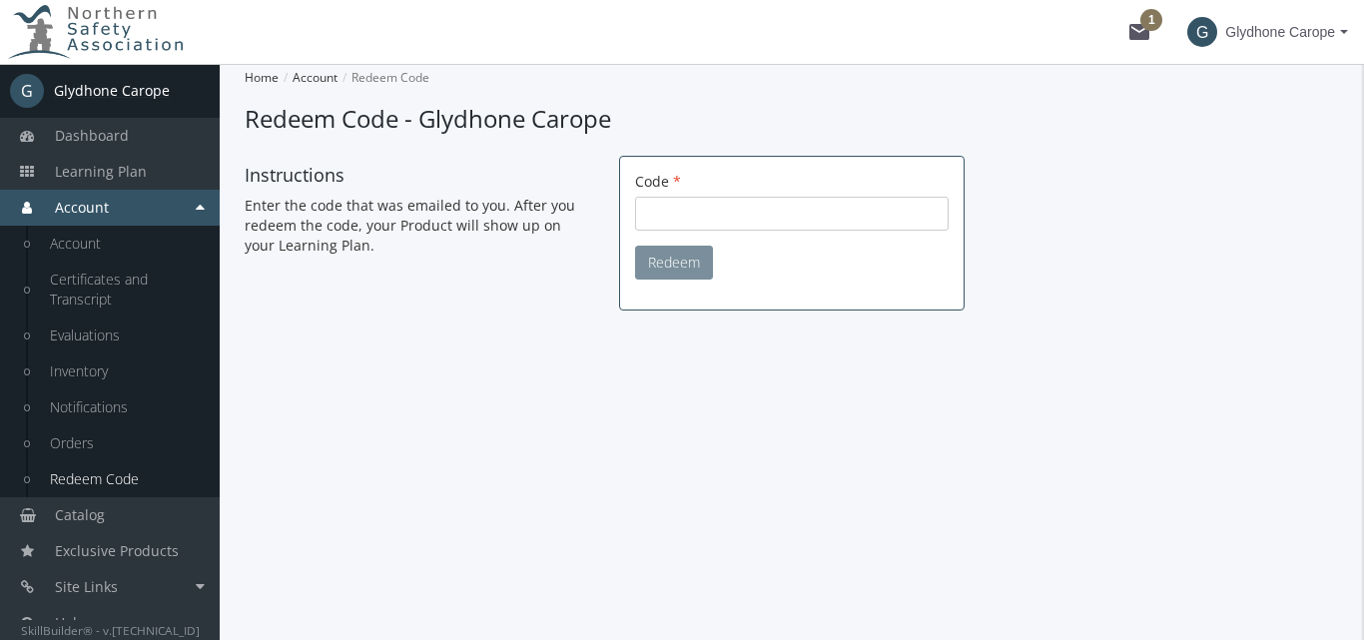
click at [83, 71] on li "G Glydhone Carope" at bounding box center [110, 91] width 220 height 54
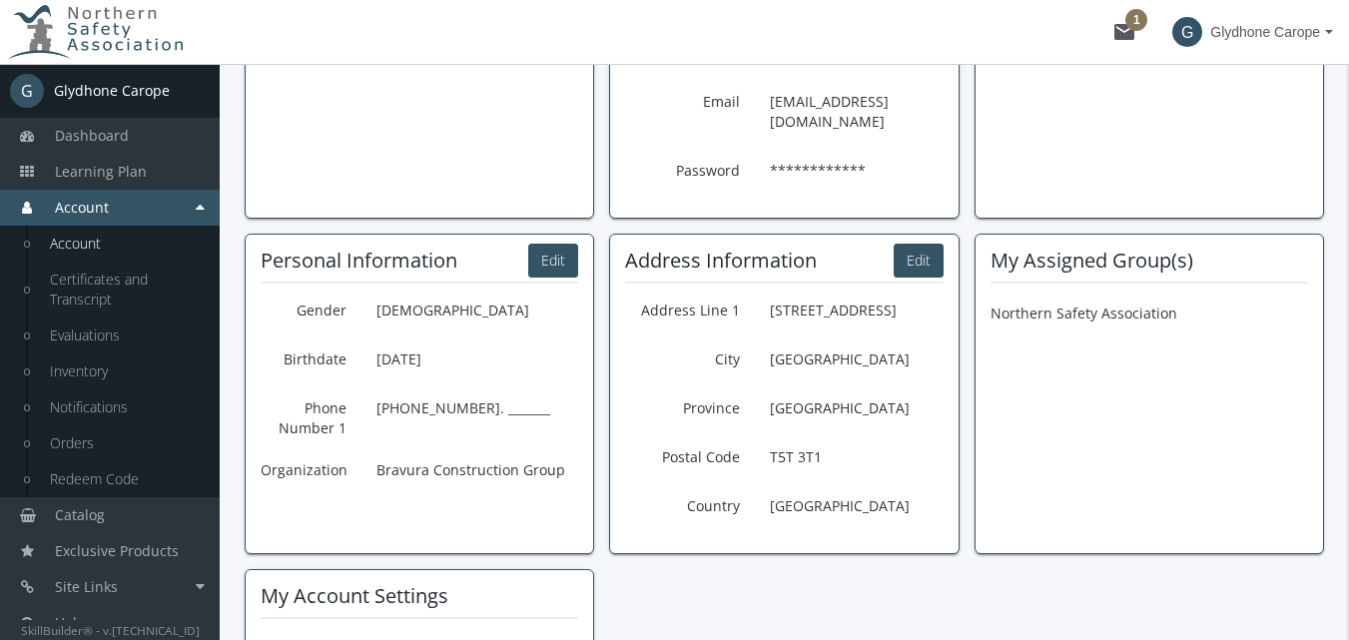
scroll to position [8, 0]
